Goal: Transaction & Acquisition: Purchase product/service

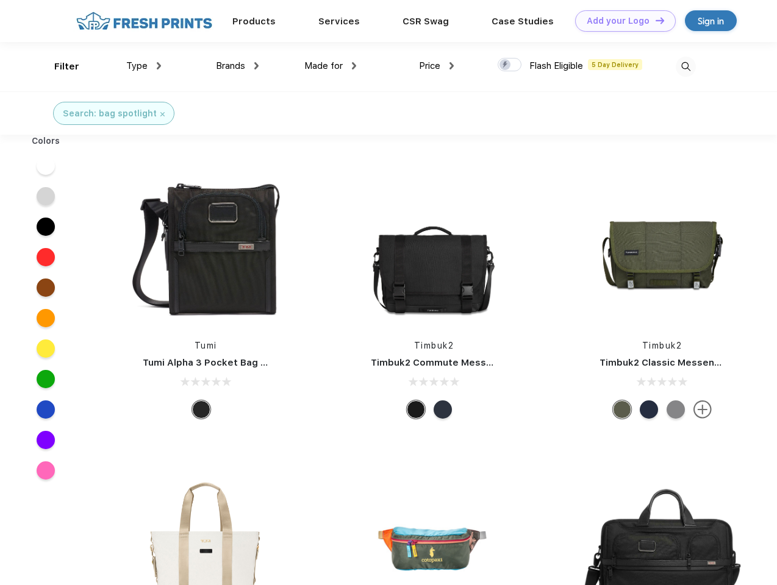
click at [621, 21] on link "Add your Logo Design Tool" at bounding box center [625, 20] width 101 height 21
click at [0, 0] on div "Design Tool" at bounding box center [0, 0] width 0 height 0
click at [654, 20] on link "Add your Logo Design Tool" at bounding box center [625, 20] width 101 height 21
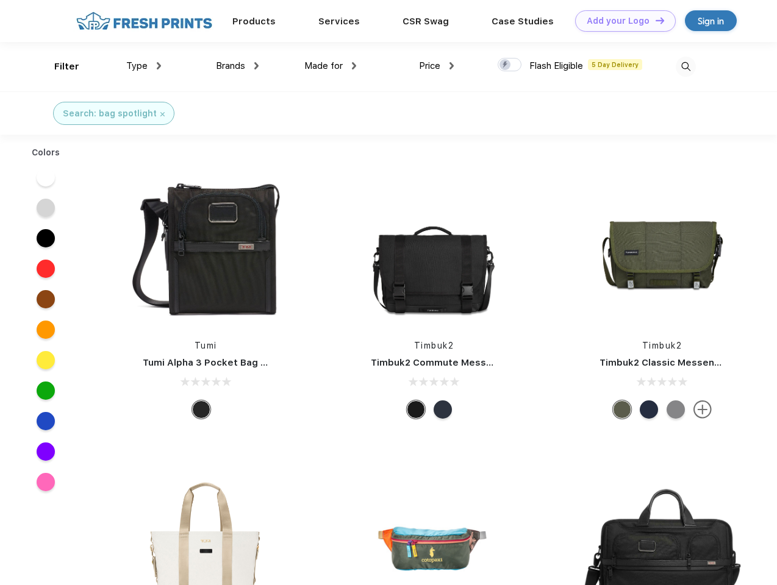
click at [59, 66] on div "Filter" at bounding box center [66, 67] width 25 height 14
click at [144, 66] on span "Type" at bounding box center [136, 65] width 21 height 11
click at [237, 66] on span "Brands" at bounding box center [230, 65] width 29 height 11
click at [330, 66] on span "Made for" at bounding box center [323, 65] width 38 height 11
click at [436, 66] on span "Price" at bounding box center [429, 65] width 21 height 11
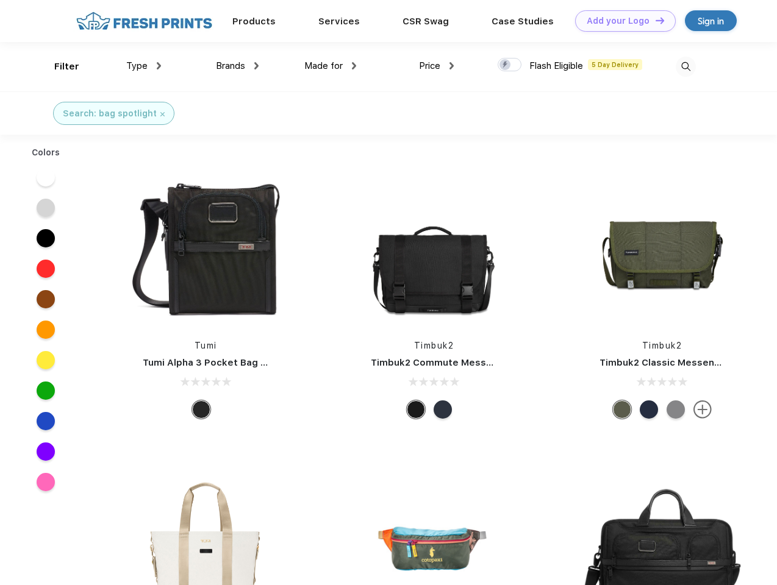
click at [510, 65] on div at bounding box center [509, 64] width 24 height 13
click at [505, 65] on input "checkbox" at bounding box center [501, 61] width 8 height 8
click at [685, 66] on img at bounding box center [685, 67] width 20 height 20
